Goal: Information Seeking & Learning: Learn about a topic

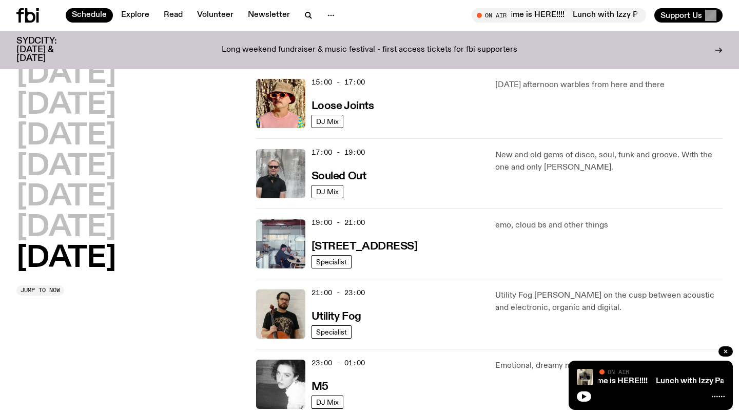
scroll to position [587, 0]
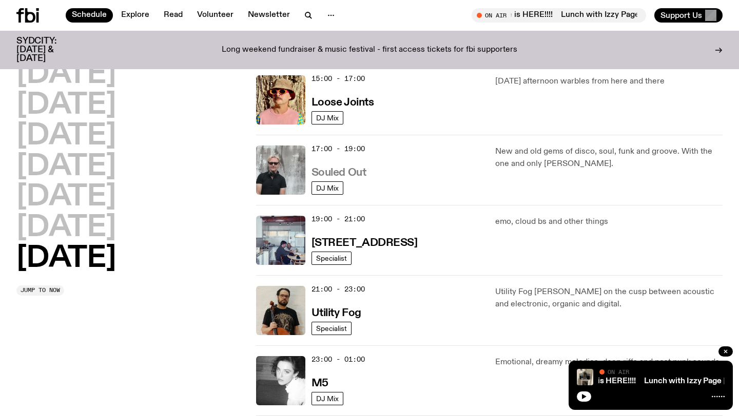
click at [340, 174] on h3 "Souled Out" at bounding box center [338, 173] width 55 height 11
